Goal: Information Seeking & Learning: Check status

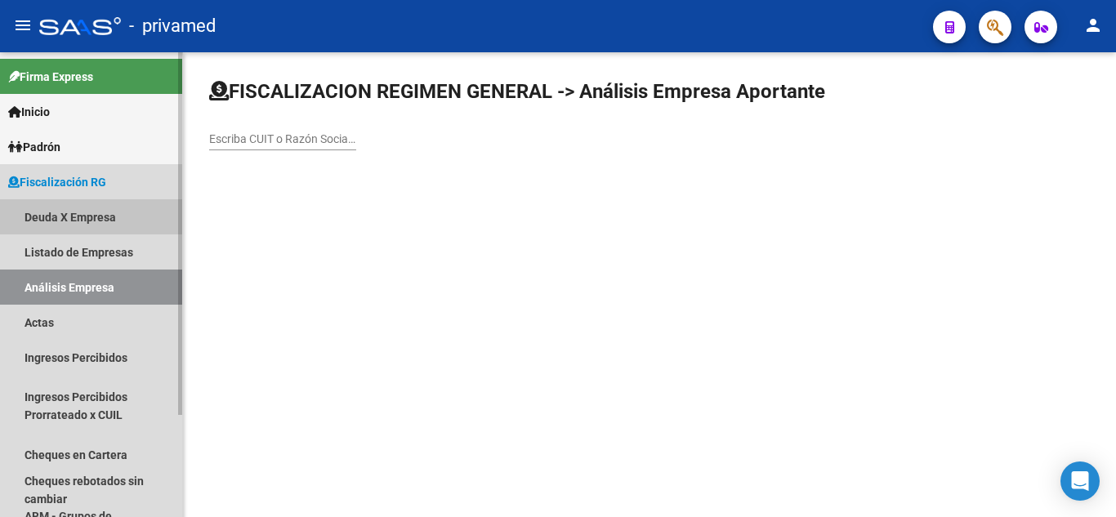
click at [113, 226] on link "Deuda X Empresa" at bounding box center [91, 216] width 182 height 35
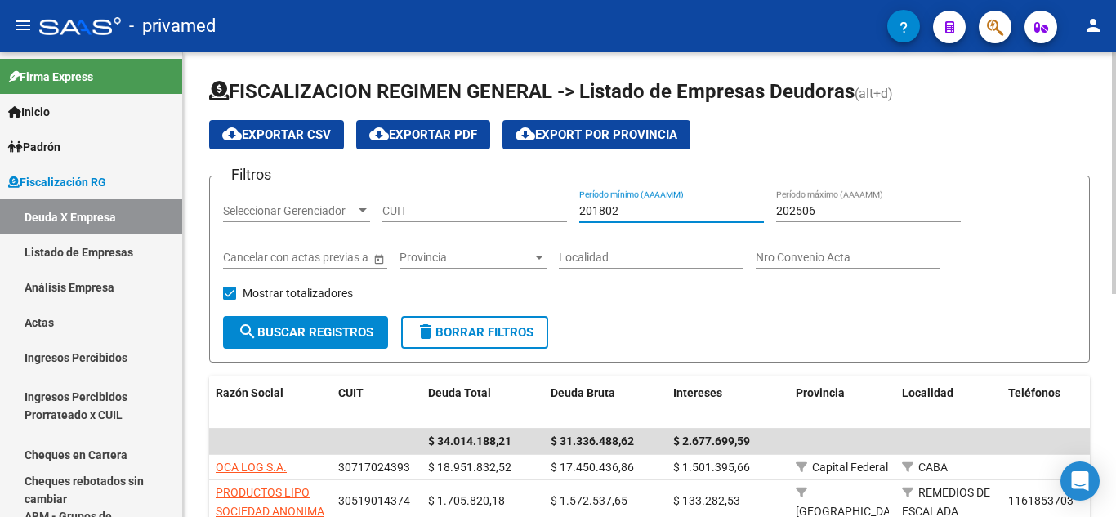
click at [585, 204] on input "201802" at bounding box center [671, 211] width 185 height 14
type input "202504"
type input "202507"
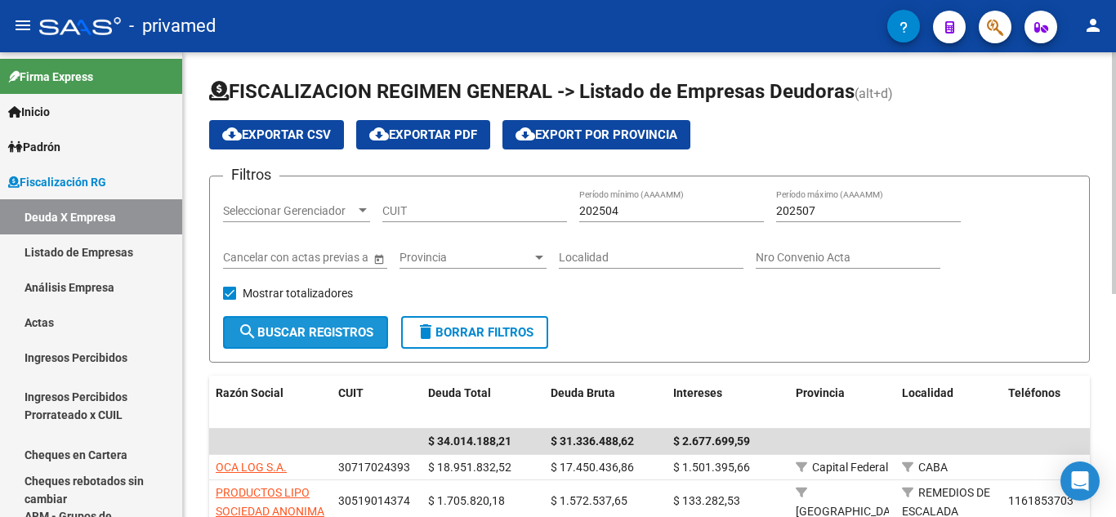
click at [341, 342] on button "search Buscar Registros" at bounding box center [305, 332] width 165 height 33
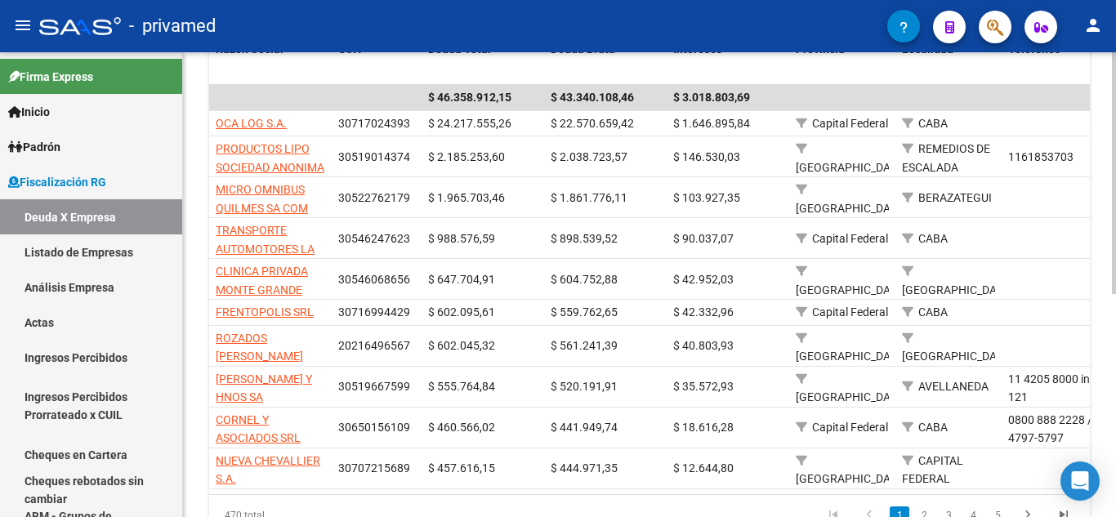
scroll to position [345, 0]
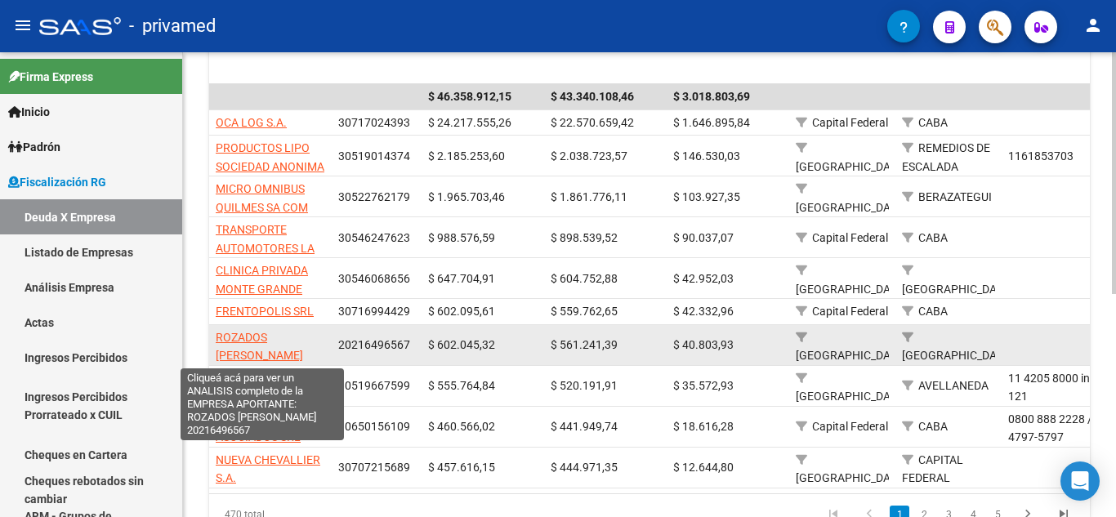
click at [253, 334] on span "ROZADOS [PERSON_NAME]" at bounding box center [259, 347] width 87 height 32
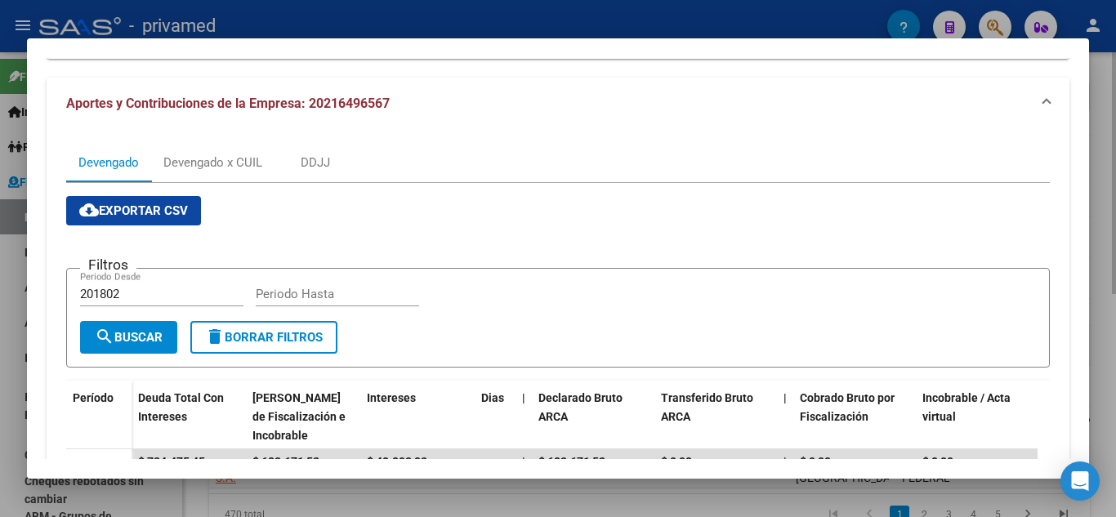
scroll to position [36, 0]
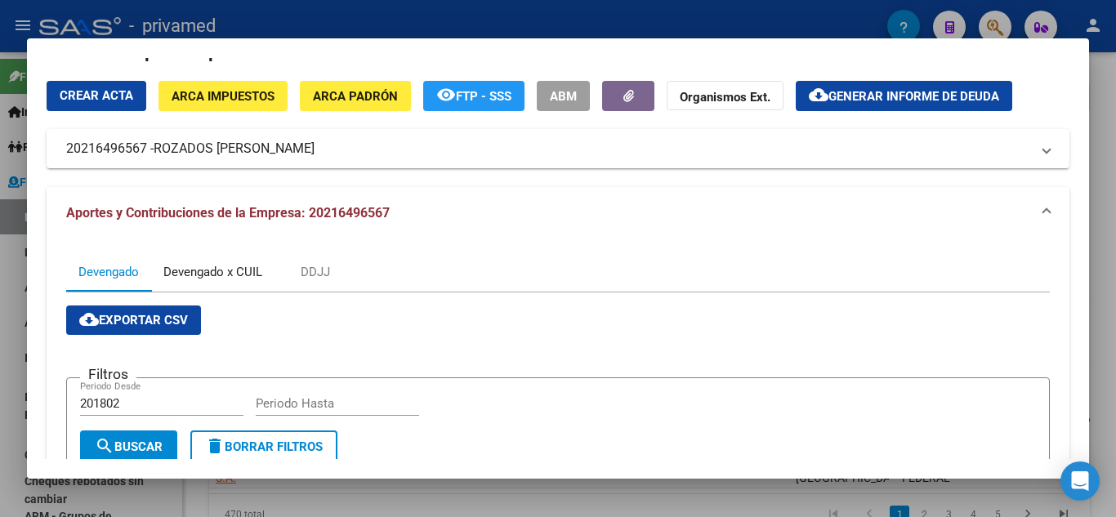
click at [249, 284] on div "Devengado x CUIL" at bounding box center [212, 272] width 123 height 39
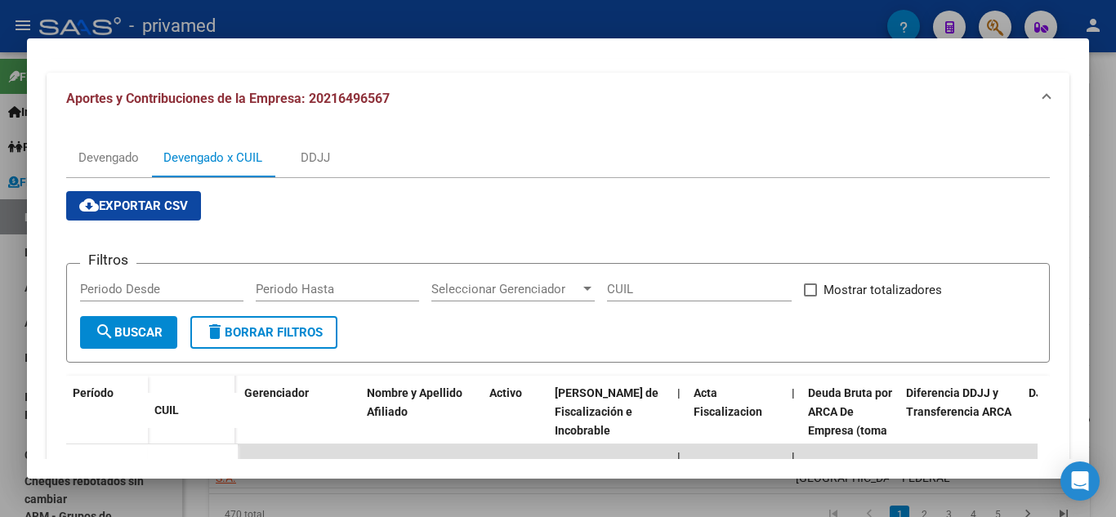
scroll to position [152, 0]
